Goal: Task Accomplishment & Management: Use online tool/utility

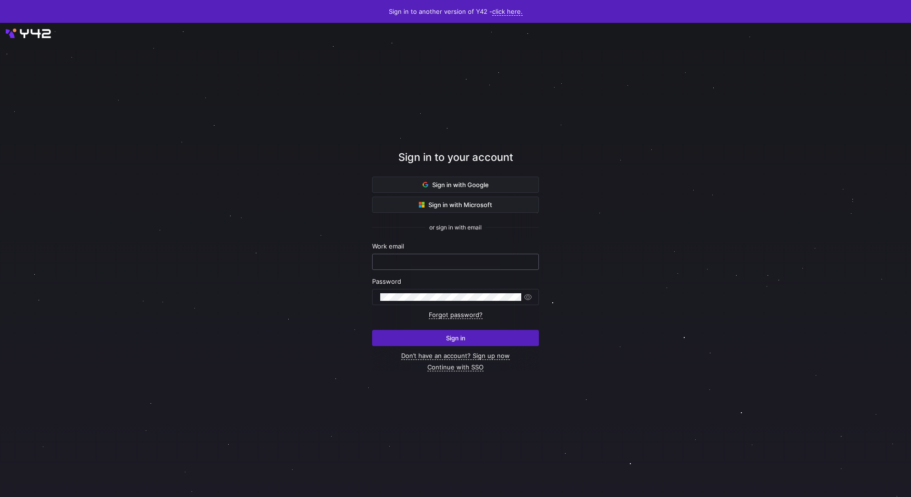
click at [417, 262] on input "text" at bounding box center [455, 262] width 151 height 8
type input "[EMAIL_ADDRESS][PERSON_NAME][DOMAIN_NAME]"
click at [499, 328] on y42-button "Sign in" at bounding box center [455, 333] width 167 height 28
click at [499, 335] on span "submit" at bounding box center [456, 338] width 166 height 15
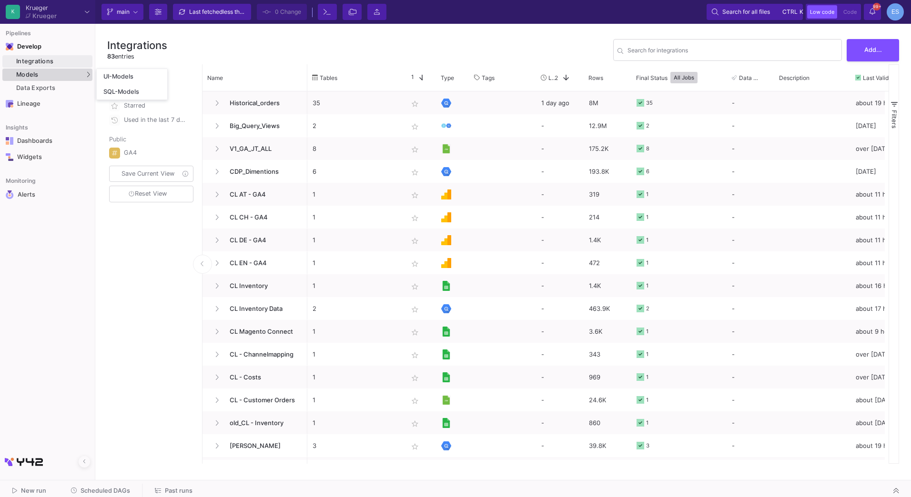
click at [52, 72] on div "Models" at bounding box center [47, 75] width 90 height 12
click at [114, 76] on div "UI-Models" at bounding box center [118, 77] width 31 height 8
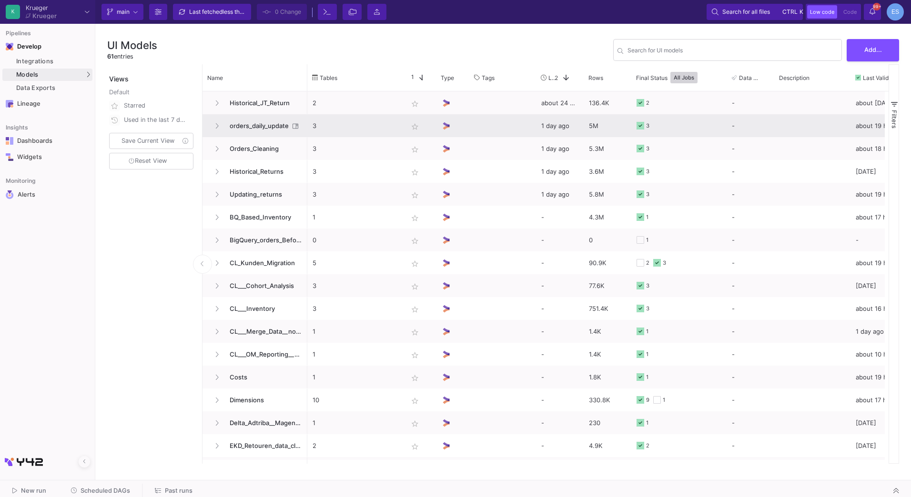
click at [264, 124] on span "orders_daily_update" at bounding box center [256, 126] width 65 height 22
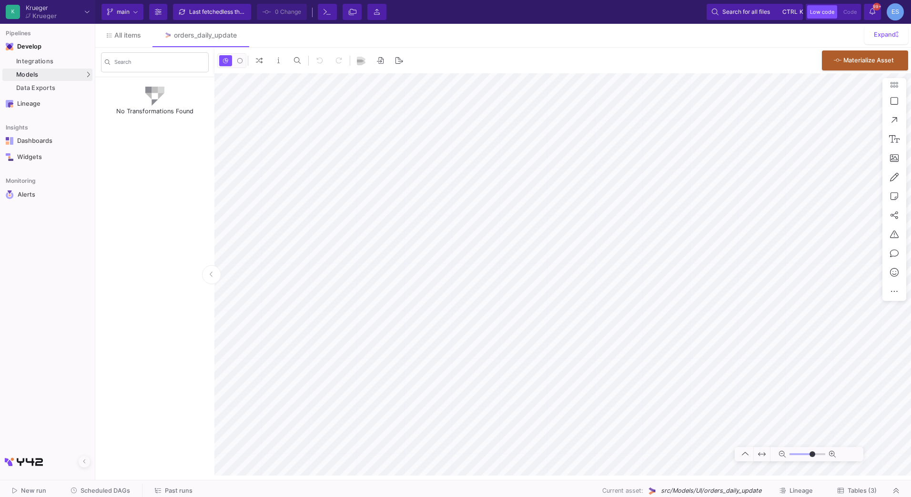
click at [858, 485] on button "Tables (3)" at bounding box center [857, 491] width 62 height 15
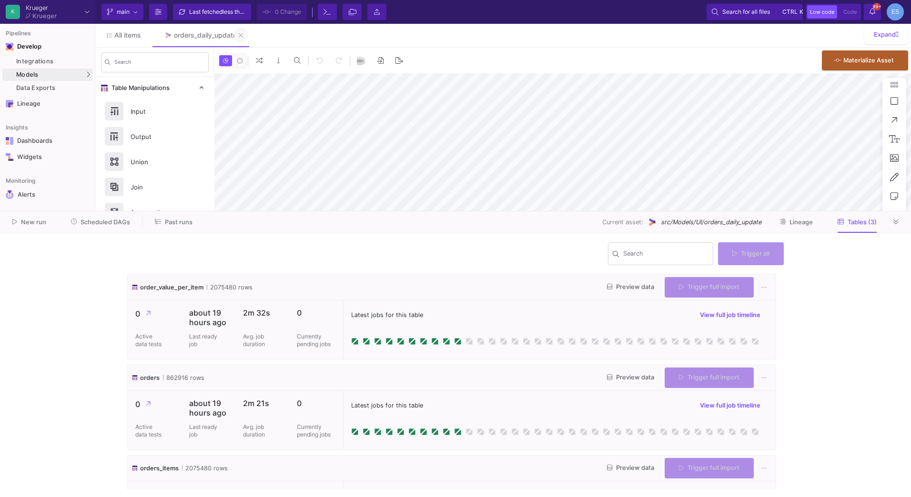
click at [243, 34] on icon at bounding box center [241, 35] width 4 height 7
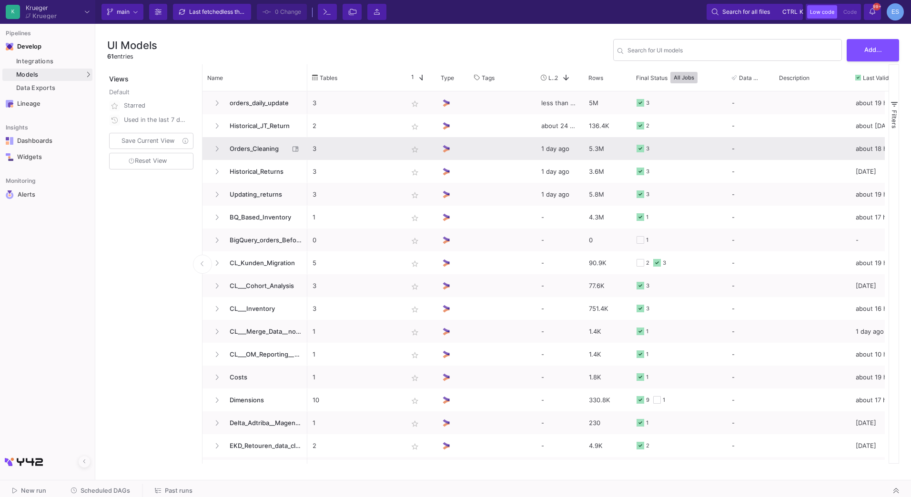
click at [252, 146] on span "Orders_Cleaning" at bounding box center [256, 149] width 65 height 22
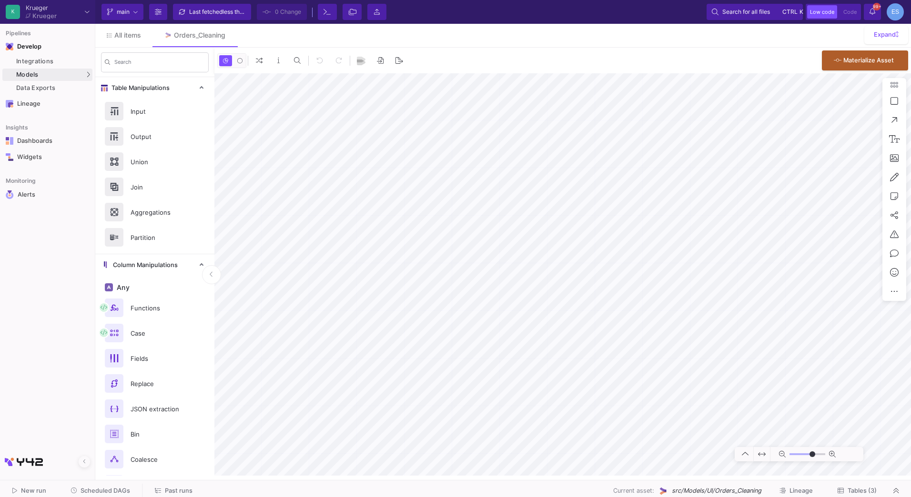
type input "-50"
click at [878, 494] on button "Tables (3)" at bounding box center [857, 491] width 62 height 15
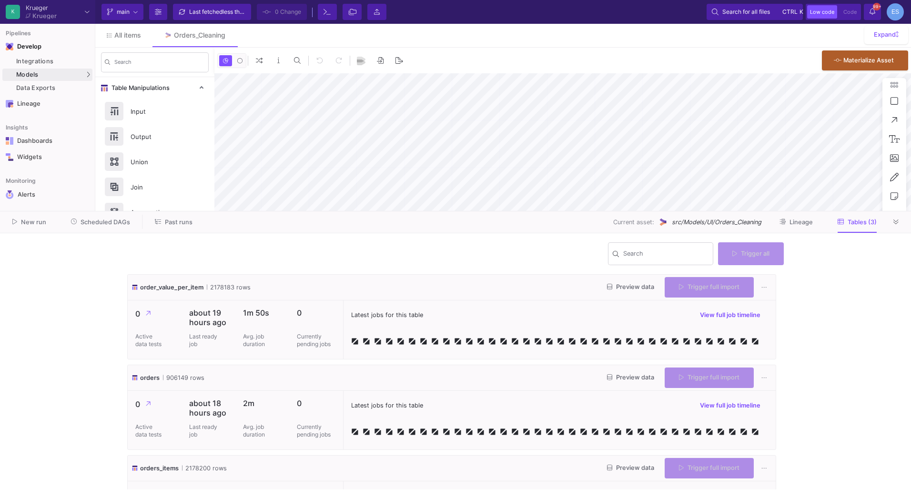
type input "-50"
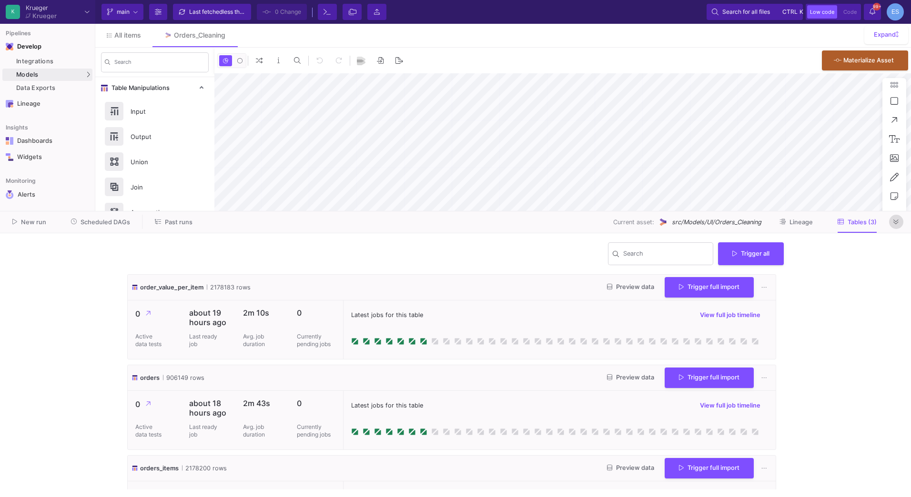
click at [899, 219] on button at bounding box center [896, 222] width 14 height 14
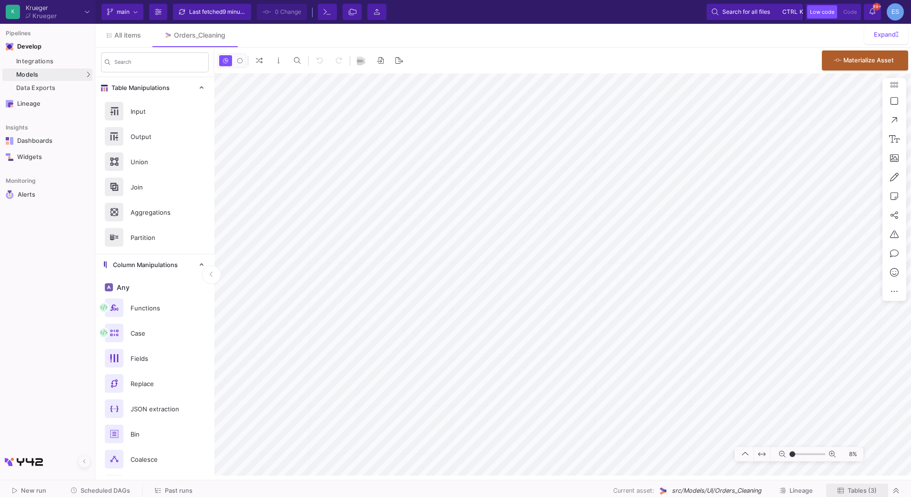
click at [843, 492] on icon at bounding box center [841, 490] width 6 height 5
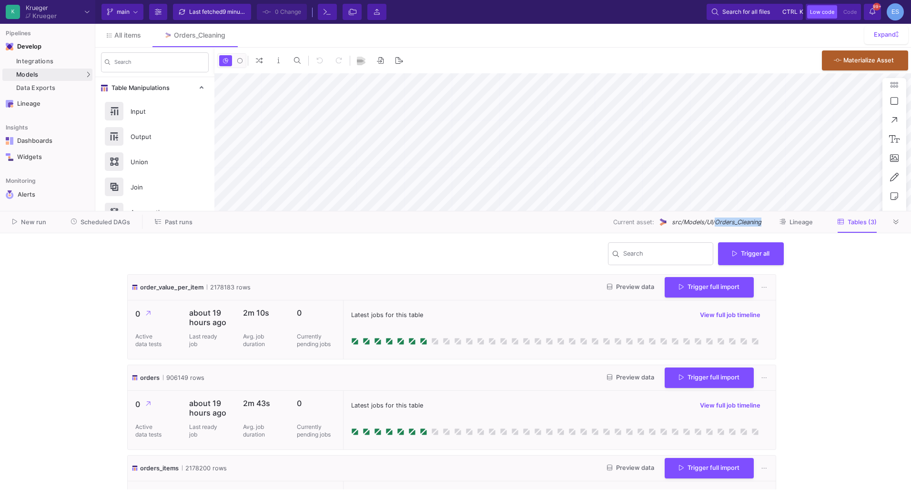
drag, startPoint x: 764, startPoint y: 222, endPoint x: 716, endPoint y: 221, distance: 47.7
click at [716, 221] on div "Current asset: src/Models/UI/Orders_Cleaning Lineage Tables (3)" at bounding box center [547, 222] width 684 height 15
drag, startPoint x: 716, startPoint y: 221, endPoint x: 727, endPoint y: 221, distance: 10.5
copy span "Orders_Cleaning"
